Goal: Task Accomplishment & Management: Use online tool/utility

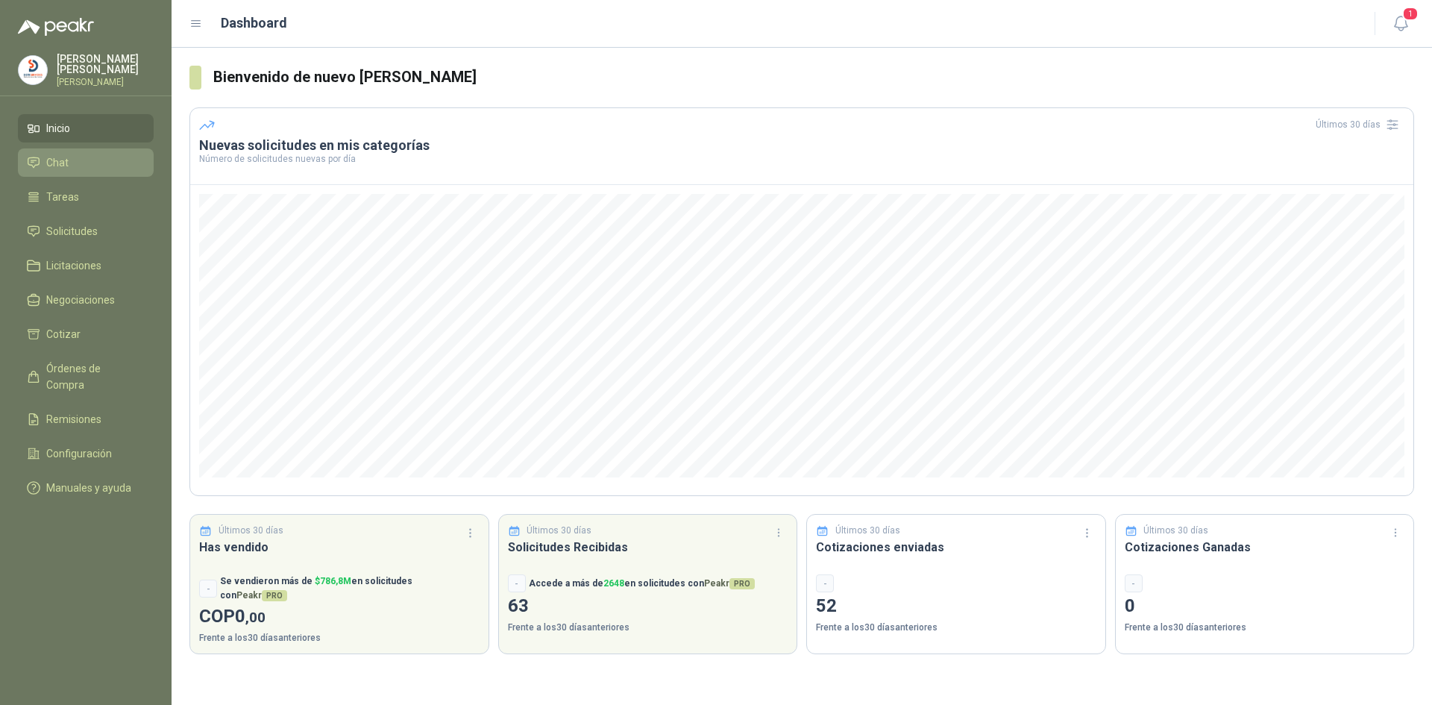
click at [63, 157] on span "Chat" at bounding box center [57, 162] width 22 height 16
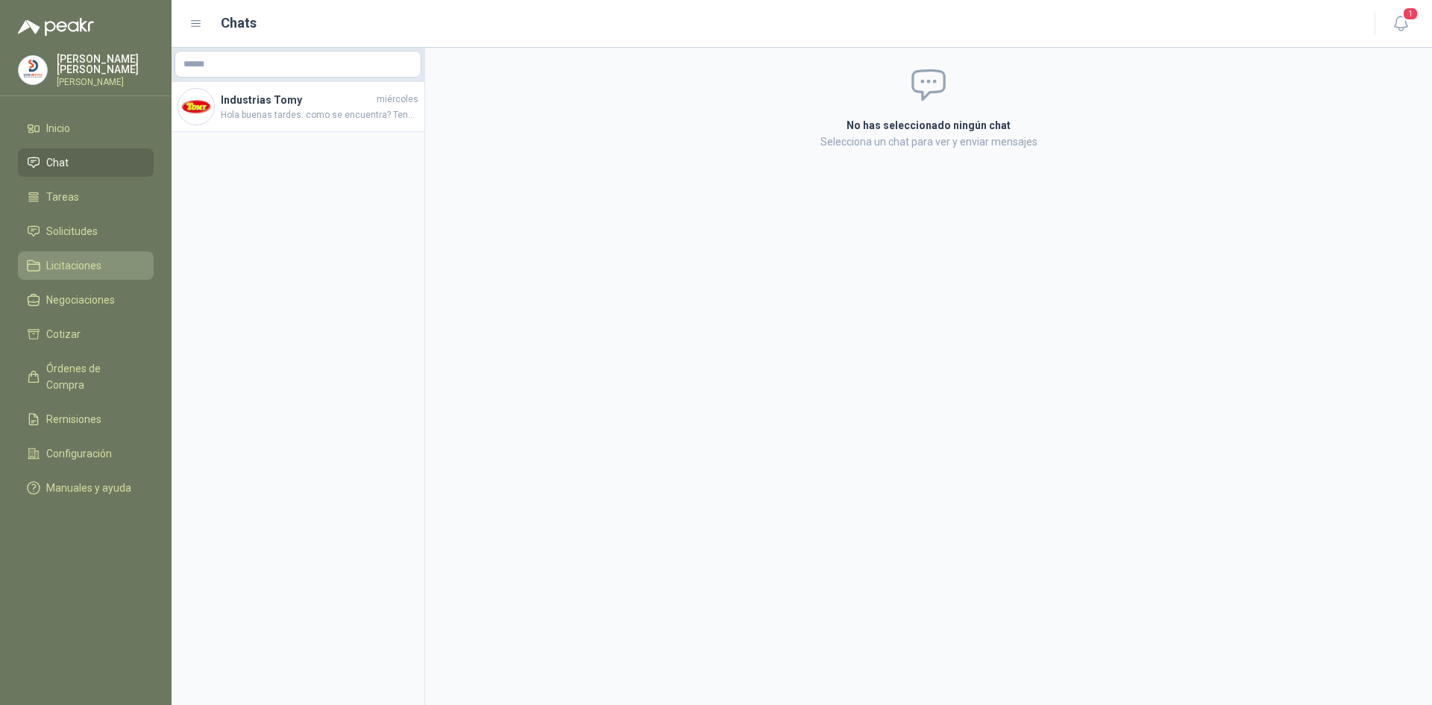
click at [89, 259] on span "Licitaciones" at bounding box center [73, 265] width 55 height 16
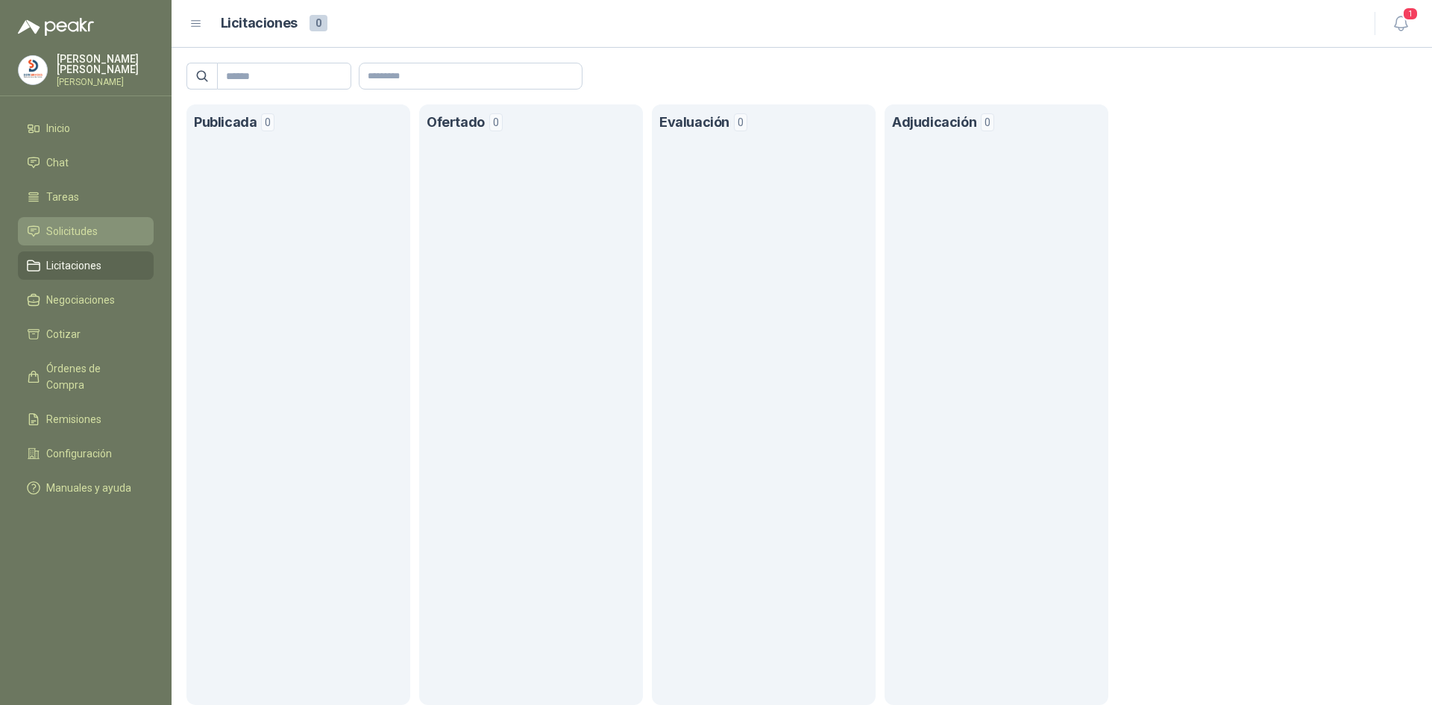
click at [82, 229] on span "Solicitudes" at bounding box center [71, 231] width 51 height 16
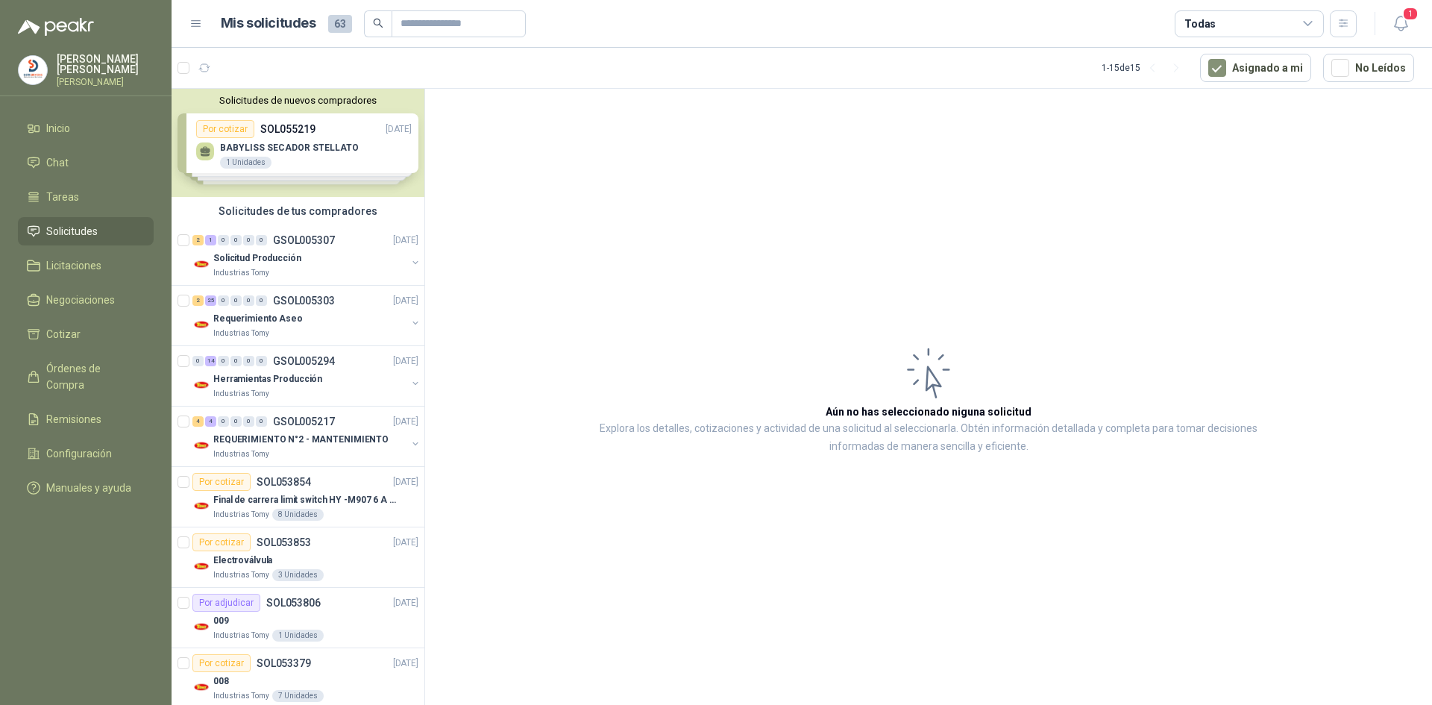
click at [324, 146] on div "Solicitudes de nuevos compradores Por cotizar SOL055219 [DATE] BABYLISS SECADOR…" at bounding box center [298, 143] width 253 height 108
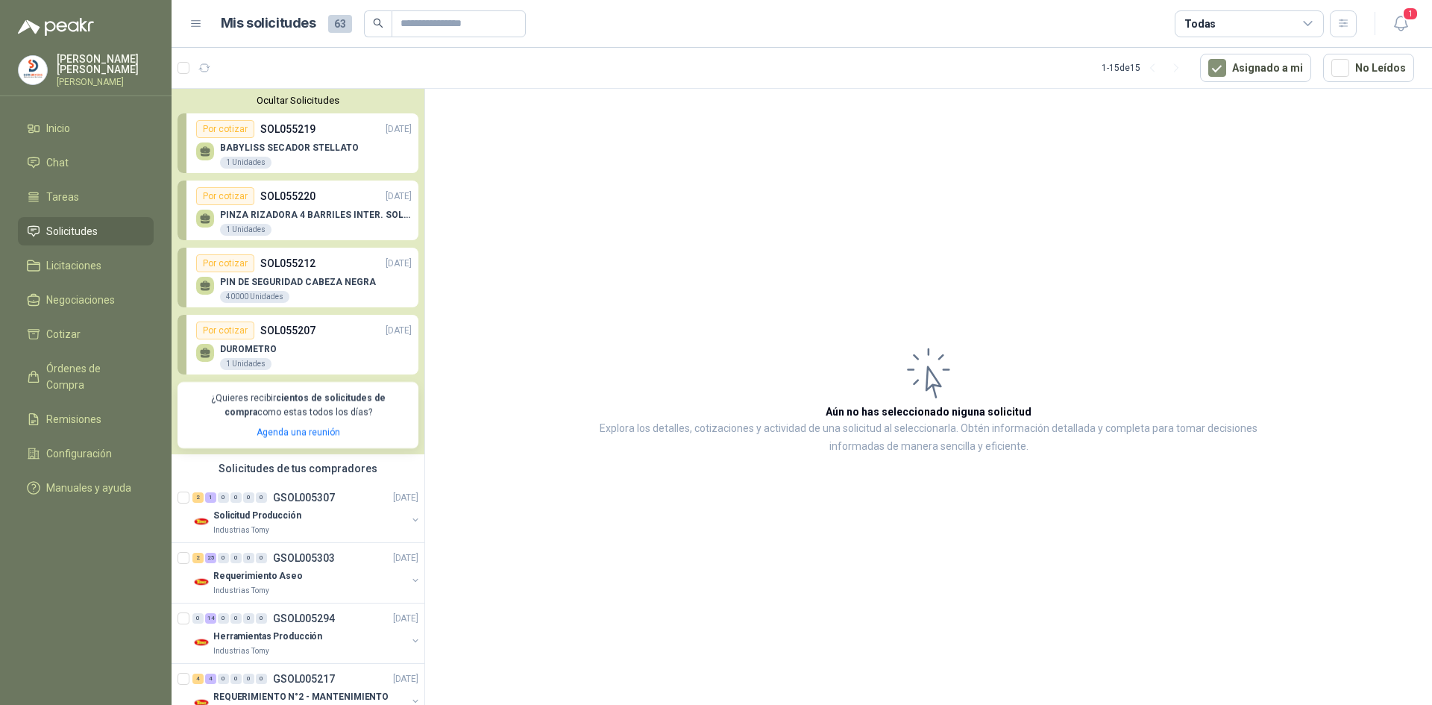
click at [257, 349] on p "DUROMETRO" at bounding box center [248, 349] width 57 height 10
click at [249, 362] on div "1 Unidades" at bounding box center [245, 364] width 51 height 12
